Goal: Information Seeking & Learning: Compare options

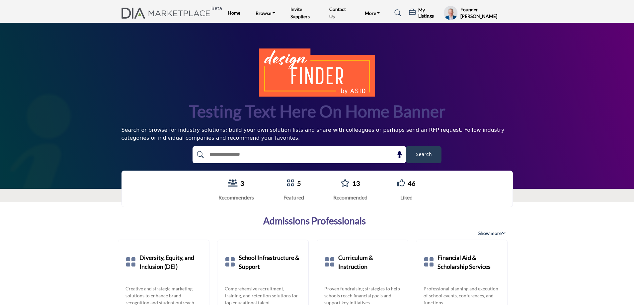
click at [427, 14] on h5 "My Listings" at bounding box center [429, 13] width 22 height 12
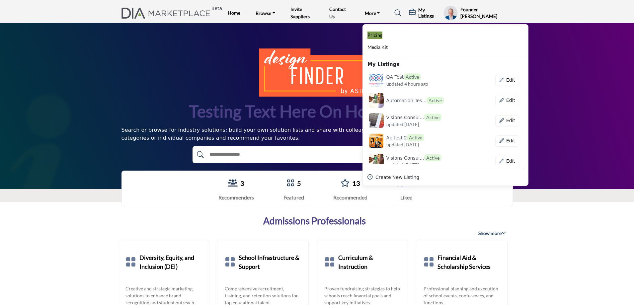
click at [375, 32] on b "Pricing" at bounding box center [374, 35] width 15 height 6
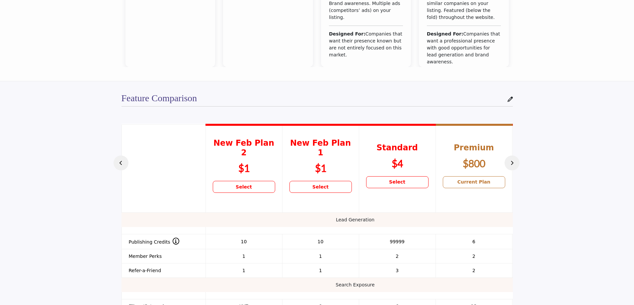
scroll to position [387, 0]
click at [320, 216] on td "Lead Generation" at bounding box center [354, 220] width 467 height 14
click at [212, 215] on td "Lead Generation" at bounding box center [354, 220] width 467 height 14
click at [185, 218] on td "Lead Generation" at bounding box center [354, 220] width 467 height 14
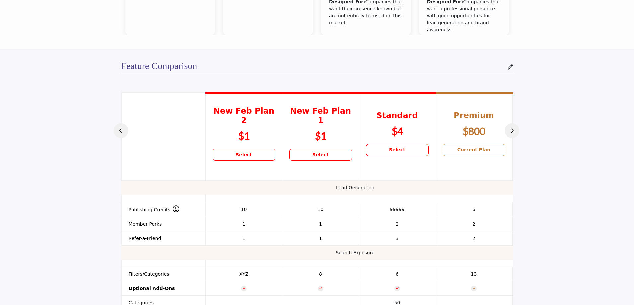
scroll to position [486, 0]
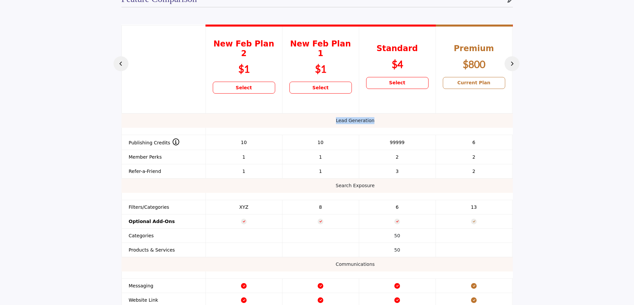
drag, startPoint x: 334, startPoint y: 112, endPoint x: 385, endPoint y: 112, distance: 51.1
click at [385, 113] on td "Lead Generation" at bounding box center [354, 120] width 467 height 14
click at [152, 178] on td "Search Exposure" at bounding box center [354, 185] width 467 height 14
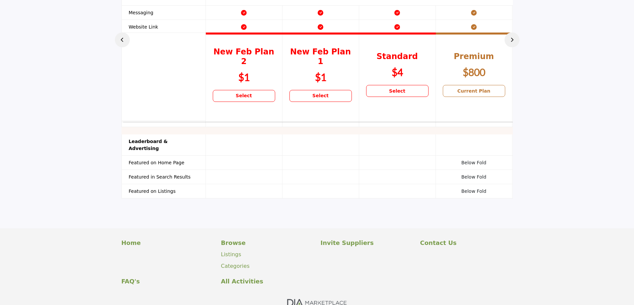
scroll to position [752, 0]
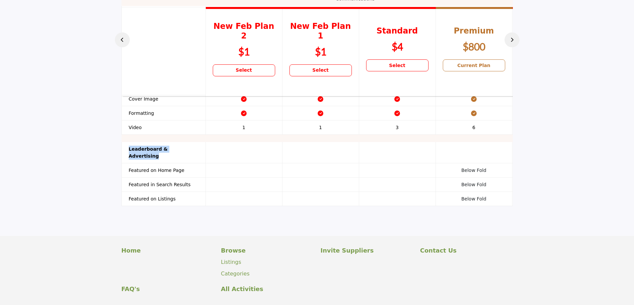
drag, startPoint x: 128, startPoint y: 141, endPoint x: 191, endPoint y: 145, distance: 62.5
click at [191, 145] on th "Leaderboard & Advertising" at bounding box center [163, 152] width 84 height 21
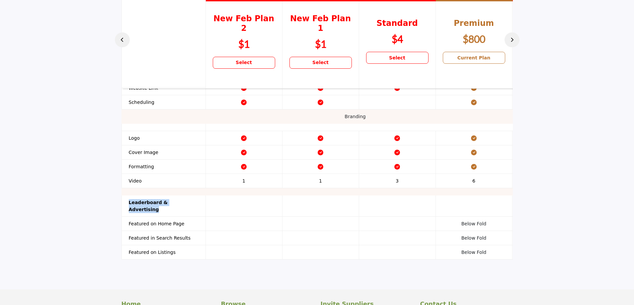
scroll to position [685, 0]
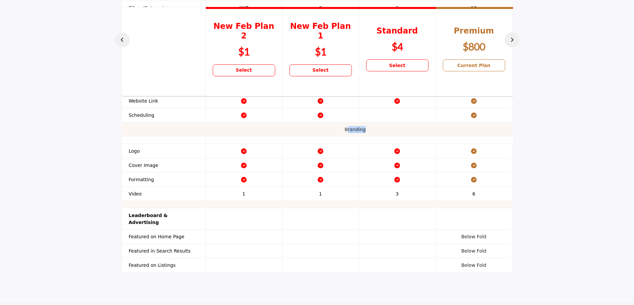
drag, startPoint x: 347, startPoint y: 121, endPoint x: 375, endPoint y: 120, distance: 27.5
click at [375, 122] on td "Branding" at bounding box center [354, 129] width 467 height 14
drag, startPoint x: 128, startPoint y: 206, endPoint x: 191, endPoint y: 207, distance: 62.7
click at [191, 208] on th "Leaderboard & Advertising" at bounding box center [163, 218] width 84 height 21
drag, startPoint x: 230, startPoint y: 195, endPoint x: 435, endPoint y: 200, distance: 205.4
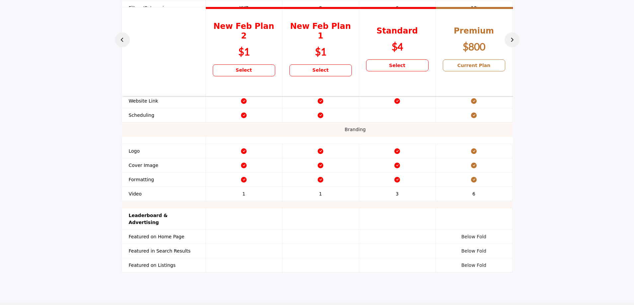
click at [435, 201] on td at bounding box center [354, 204] width 467 height 7
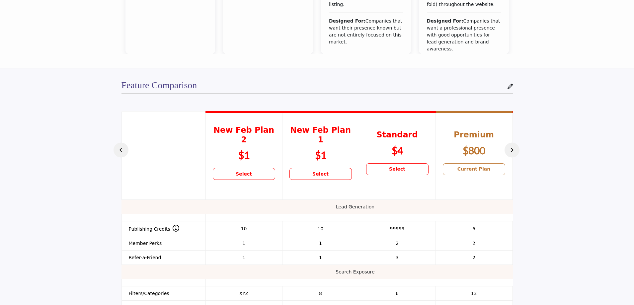
scroll to position [486, 0]
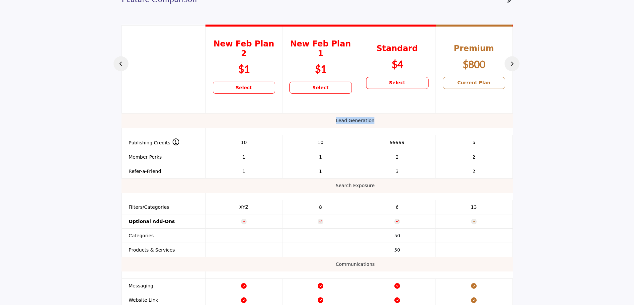
drag, startPoint x: 335, startPoint y: 112, endPoint x: 383, endPoint y: 110, distance: 47.8
click at [383, 113] on td "Lead Generation" at bounding box center [354, 120] width 467 height 14
click at [268, 115] on td "Lead Generation" at bounding box center [354, 120] width 467 height 14
